Goal: Task Accomplishment & Management: Use online tool/utility

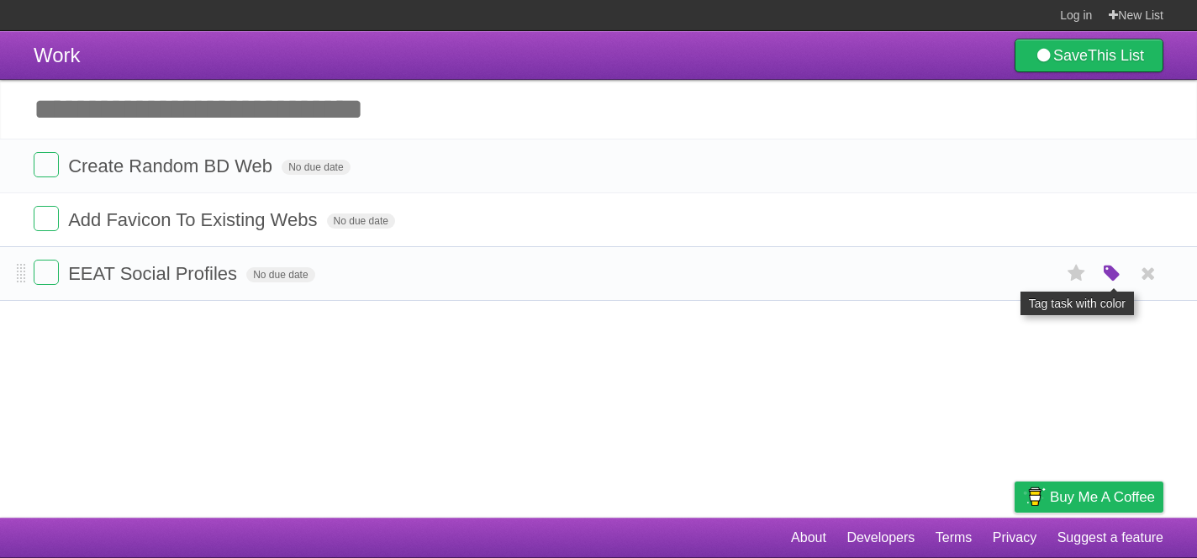
click at [1114, 276] on icon "button" at bounding box center [1112, 274] width 24 height 22
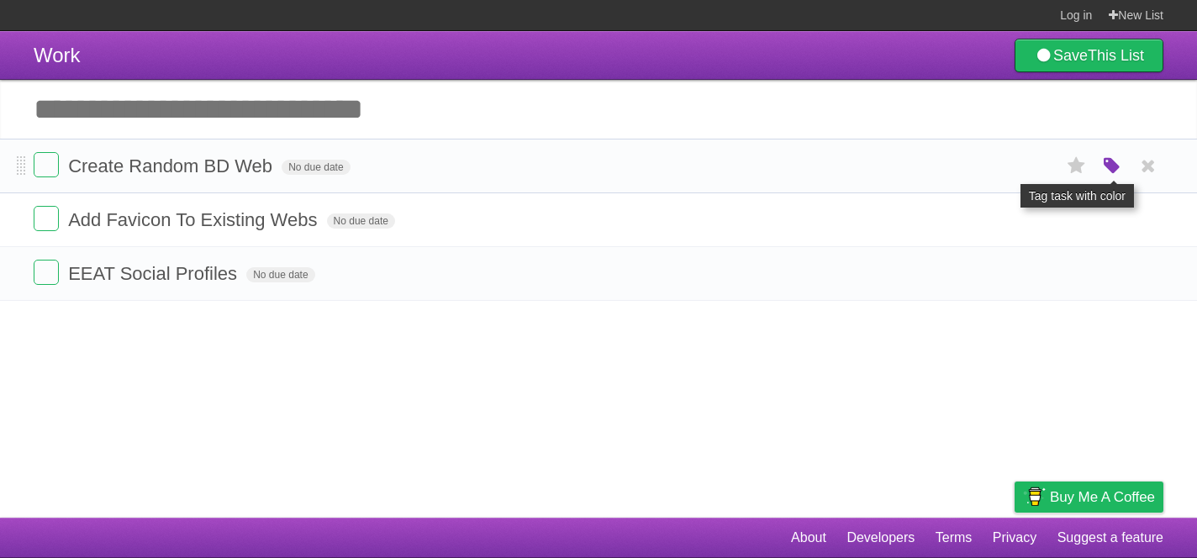
click at [1115, 175] on icon "button" at bounding box center [1112, 167] width 24 height 22
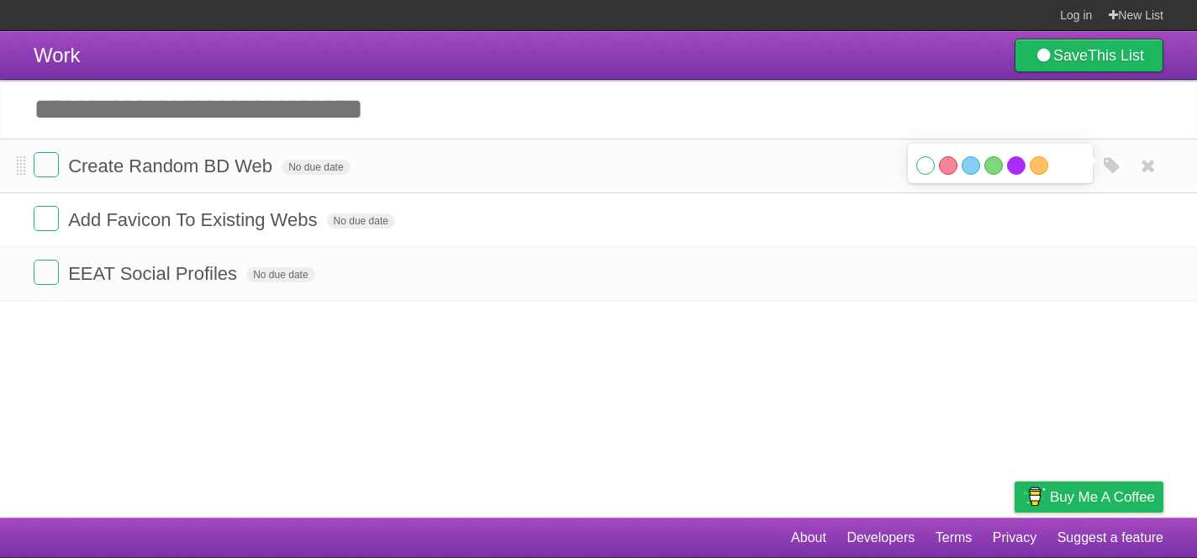
click at [1024, 171] on label "Purple" at bounding box center [1016, 165] width 18 height 18
click at [1013, 169] on label "Purple" at bounding box center [1016, 165] width 18 height 18
click at [922, 170] on label "White" at bounding box center [925, 165] width 18 height 18
click at [260, 127] on input "Add another task" at bounding box center [598, 109] width 1197 height 59
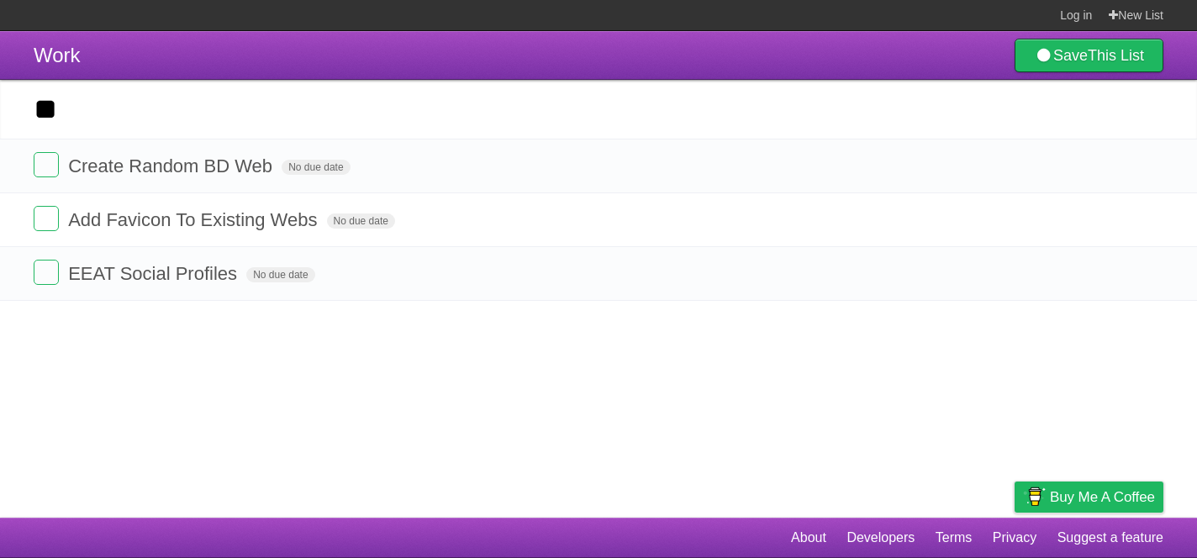
click at [215, 112] on input "**" at bounding box center [598, 109] width 1197 height 59
type input "*"
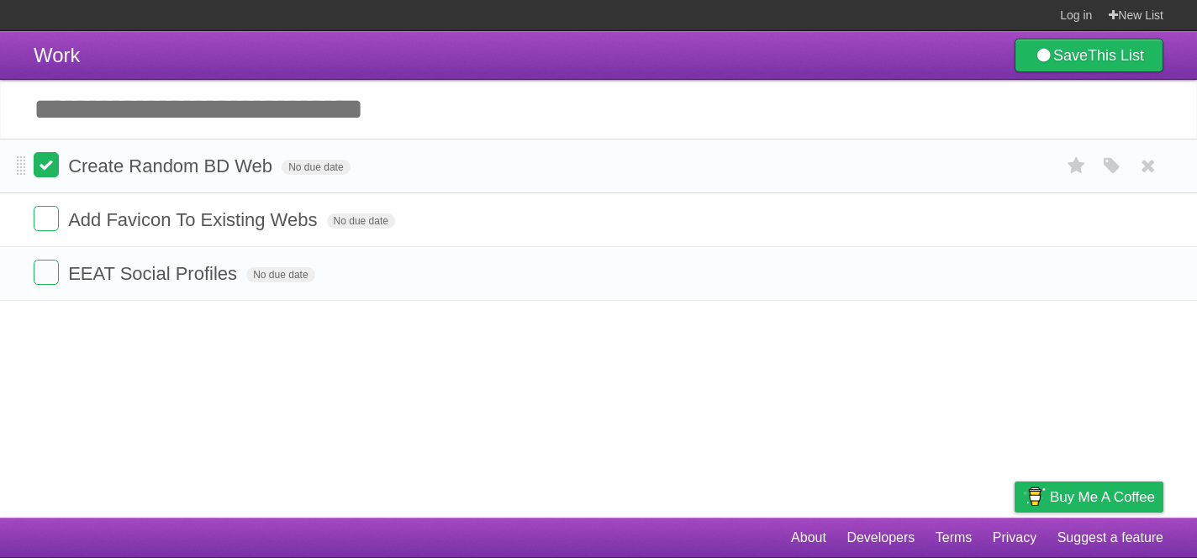
click at [53, 162] on label at bounding box center [46, 164] width 25 height 25
